Goal: Information Seeking & Learning: Understand process/instructions

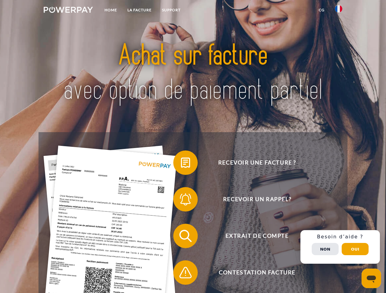
click at [68, 11] on img at bounding box center [68, 10] width 49 height 6
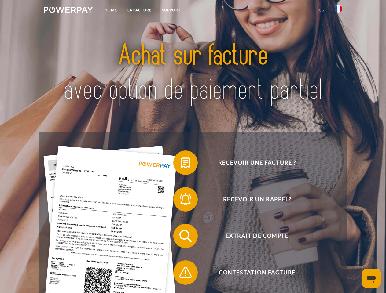
click at [339, 11] on img at bounding box center [338, 8] width 7 height 7
click at [322, 10] on link "CG" at bounding box center [322, 10] width 16 height 11
click at [181, 164] on span at bounding box center [176, 163] width 31 height 31
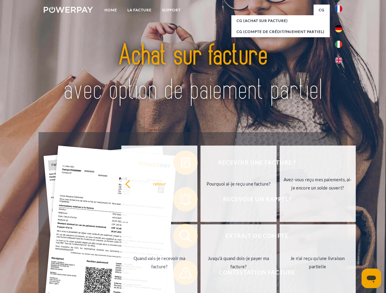
click at [201, 201] on link "Pourquoi ai-je reçu une facture?" at bounding box center [239, 184] width 76 height 76
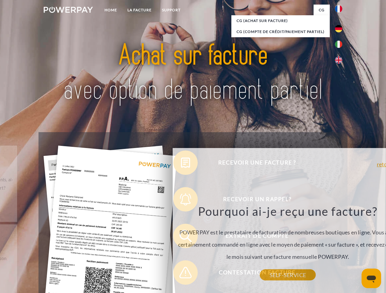
click at [181, 238] on div "Recevoir une facture ? Recevoir un rappel? Extrait de compte retour" at bounding box center [193, 254] width 309 height 245
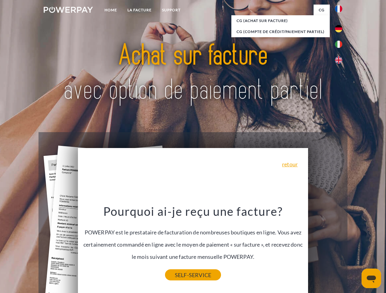
click at [181, 274] on link "SELF-SERVICE" at bounding box center [193, 275] width 56 height 11
click at [340, 247] on div "Recevoir une facture ? Recevoir un rappel? Extrait de compte retour" at bounding box center [193, 254] width 309 height 245
click at [325, 249] on span "Extrait de compte" at bounding box center [257, 236] width 150 height 24
click at [355, 249] on header "Home LA FACTURE Support" at bounding box center [193, 211] width 386 height 422
